Goal: Transaction & Acquisition: Book appointment/travel/reservation

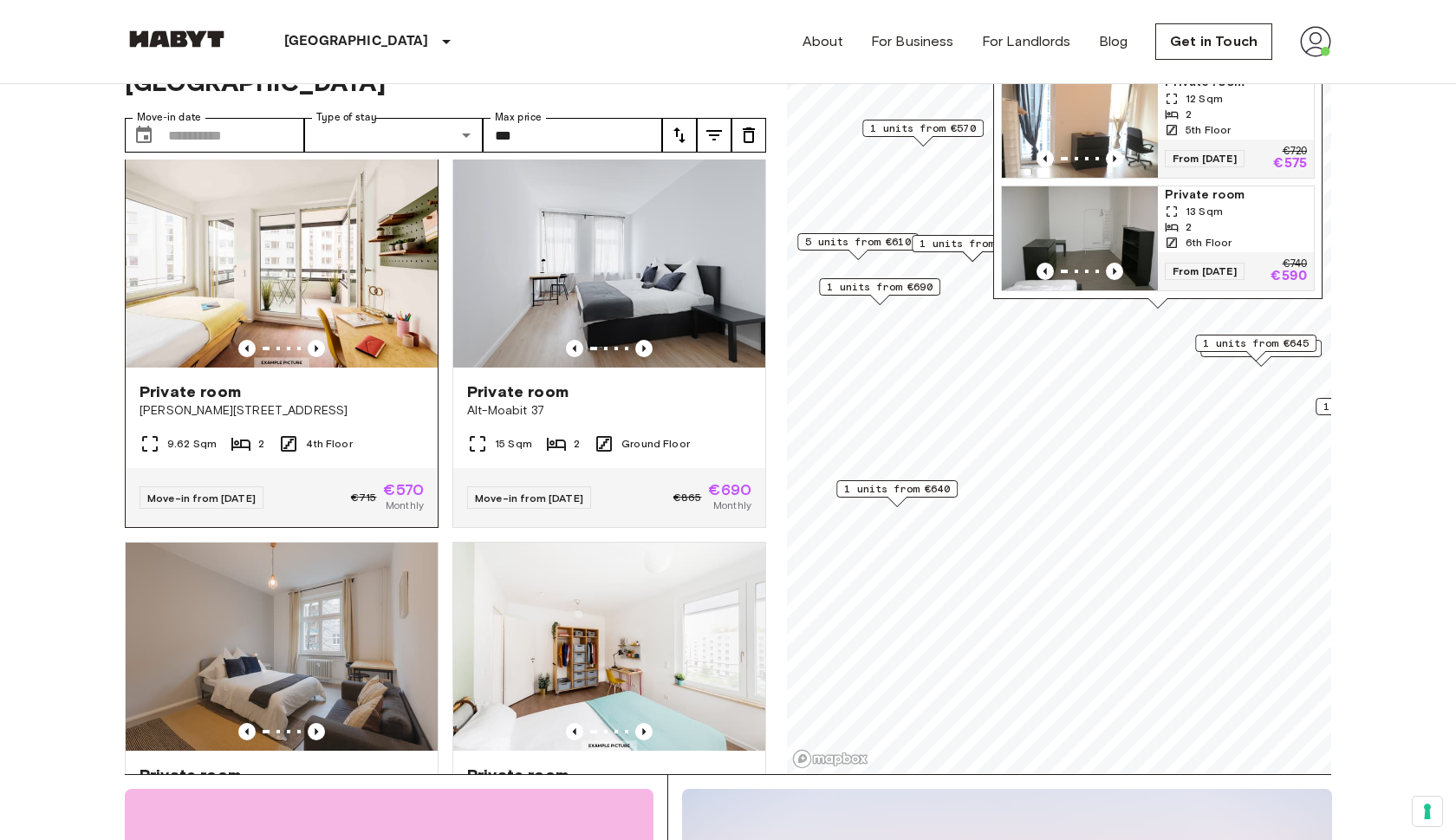
scroll to position [68, 0]
click at [214, 401] on span "[PERSON_NAME][STREET_ADDRESS]" at bounding box center [282, 410] width 285 height 17
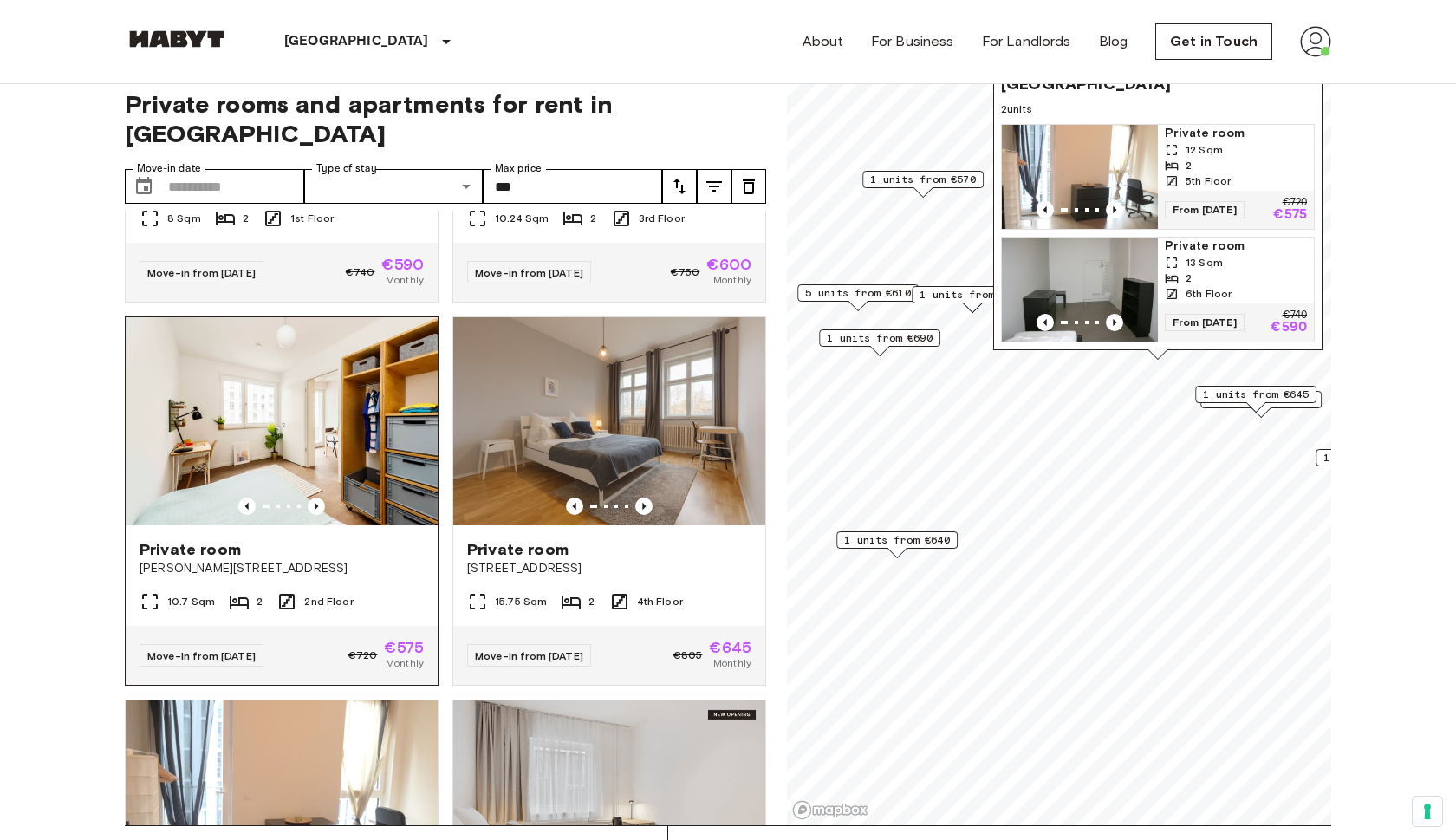
scroll to position [675, 0]
click at [364, 590] on div "10.7 Sqm 2 2nd Floor" at bounding box center [282, 607] width 312 height 34
click at [327, 559] on span "[PERSON_NAME][STREET_ADDRESS]" at bounding box center [282, 567] width 285 height 17
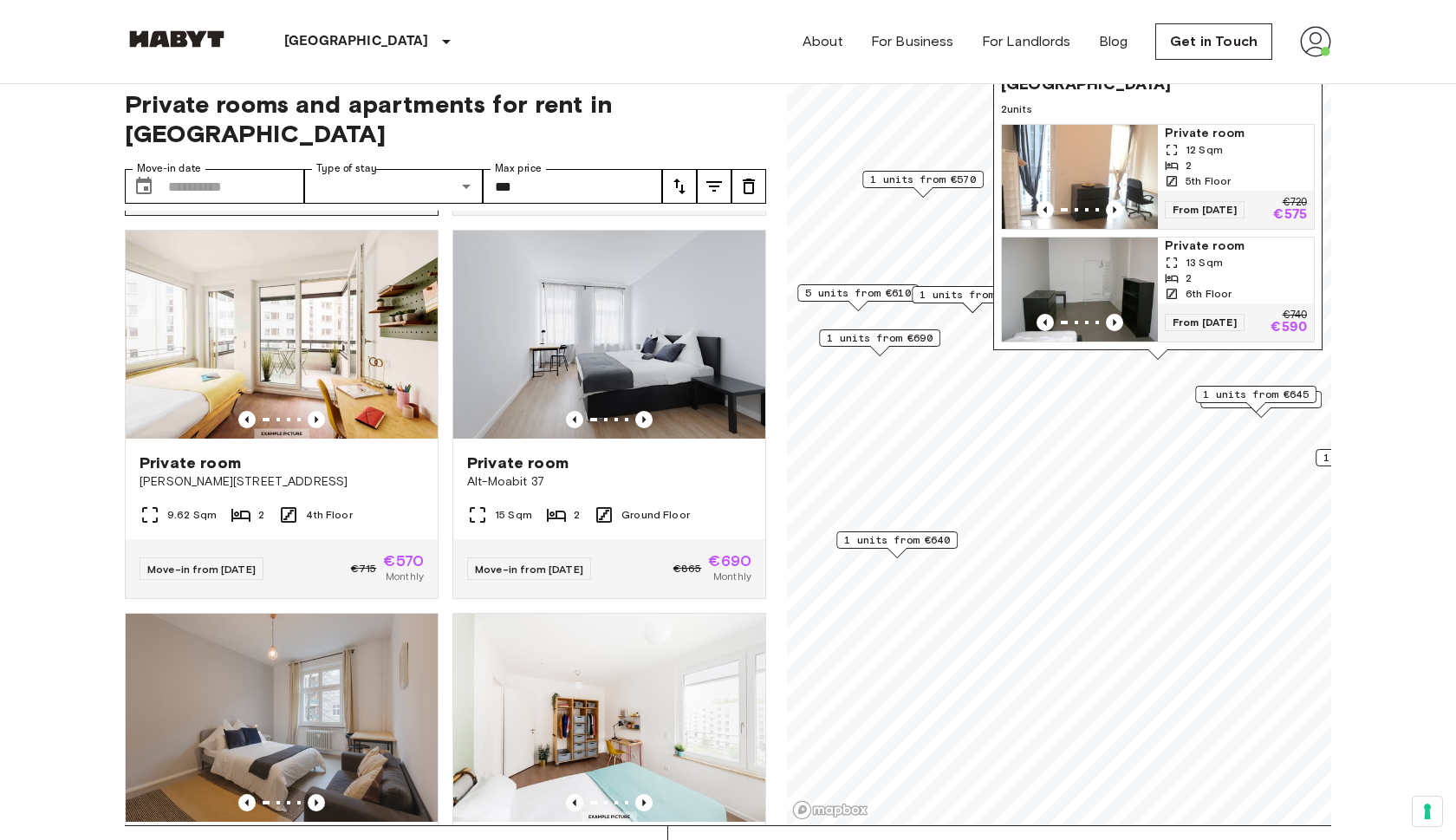
scroll to position [1537, 0]
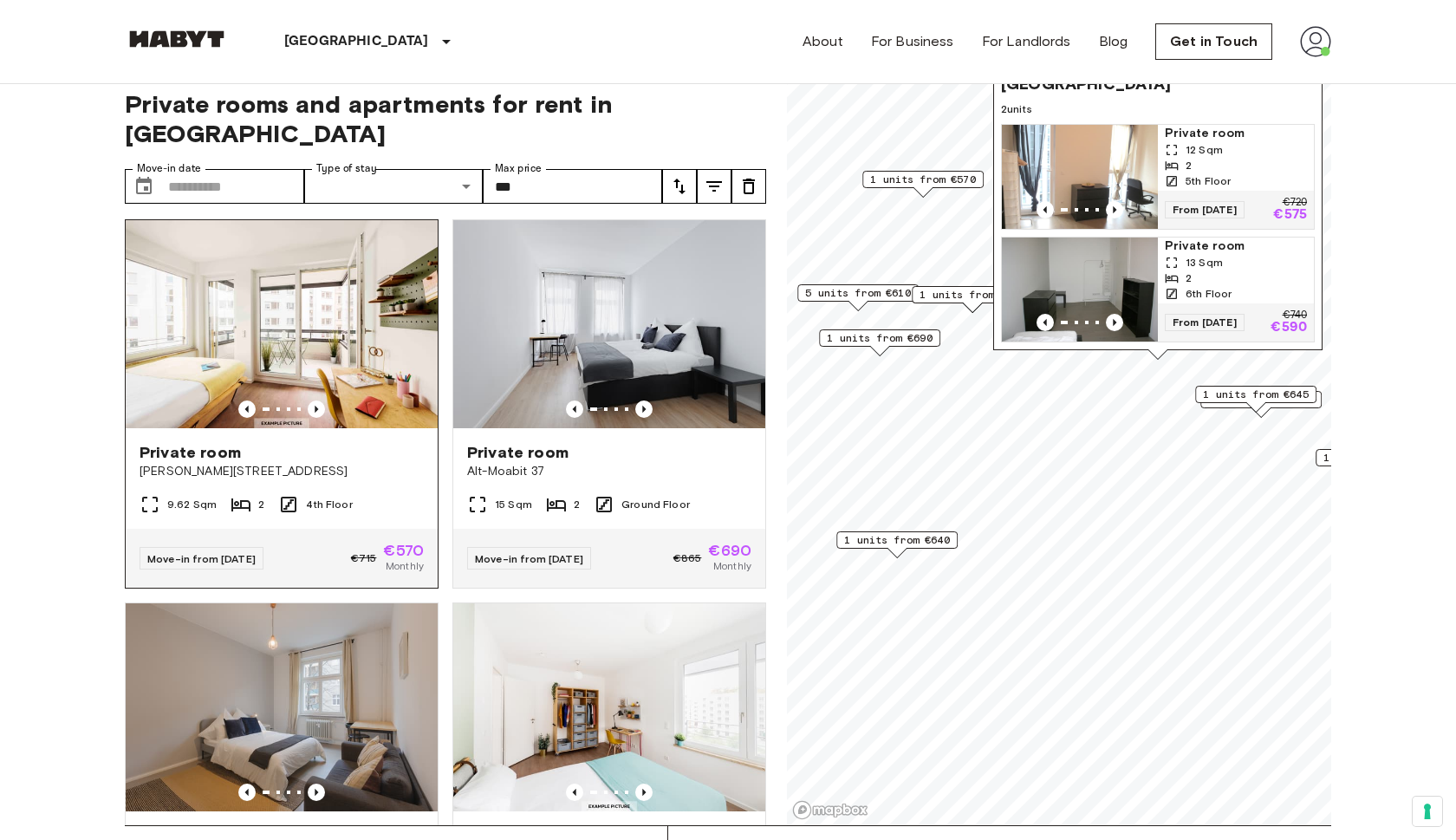
click at [341, 338] on img at bounding box center [282, 323] width 312 height 208
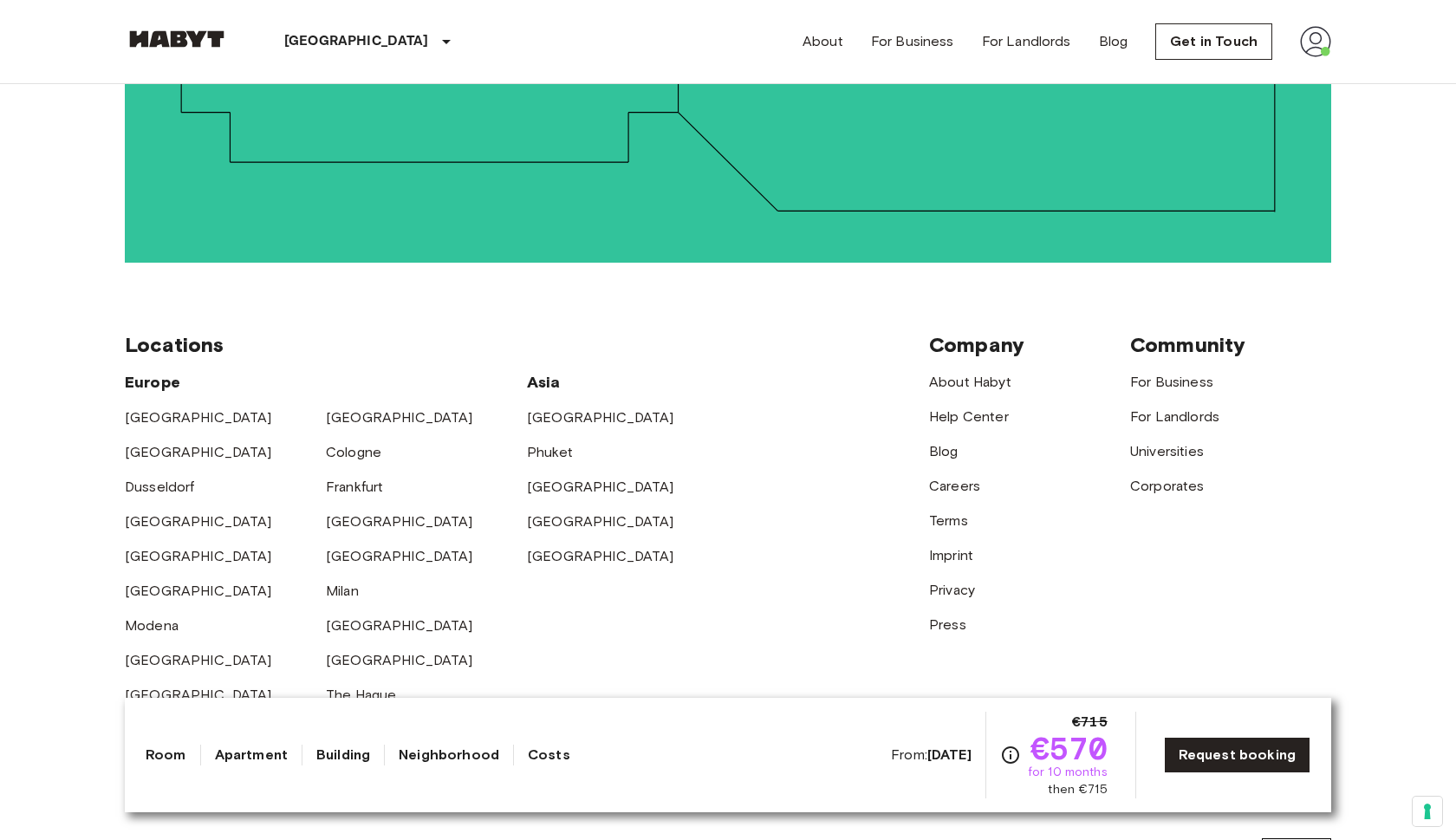
scroll to position [4375, 0]
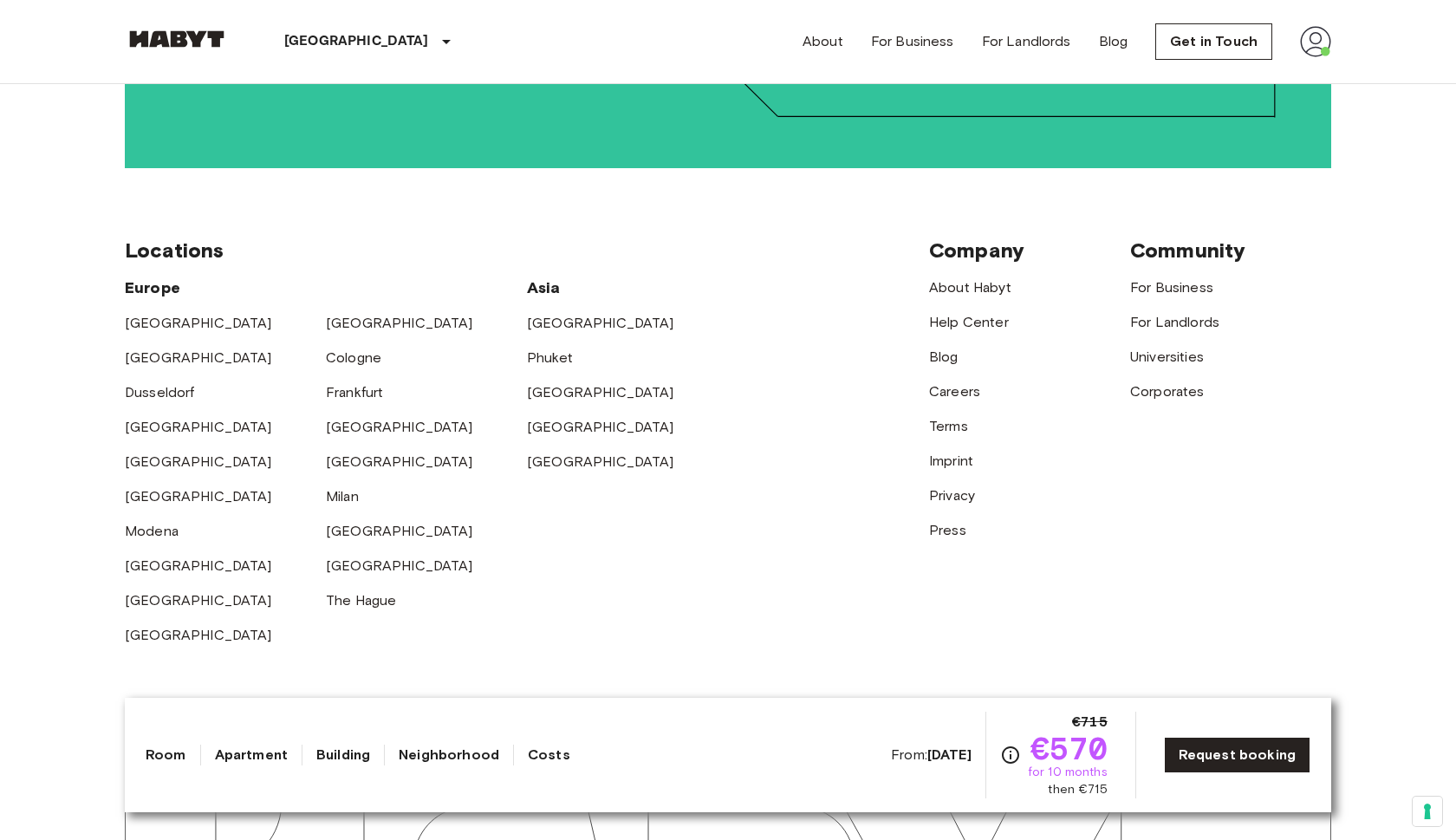
click at [606, 169] on div "Locations [GEOGRAPHIC_DATA] [GEOGRAPHIC_DATA] [GEOGRAPHIC_DATA] [GEOGRAPHIC_DAT…" at bounding box center [728, 441] width 1207 height 546
